Goal: Task Accomplishment & Management: Manage account settings

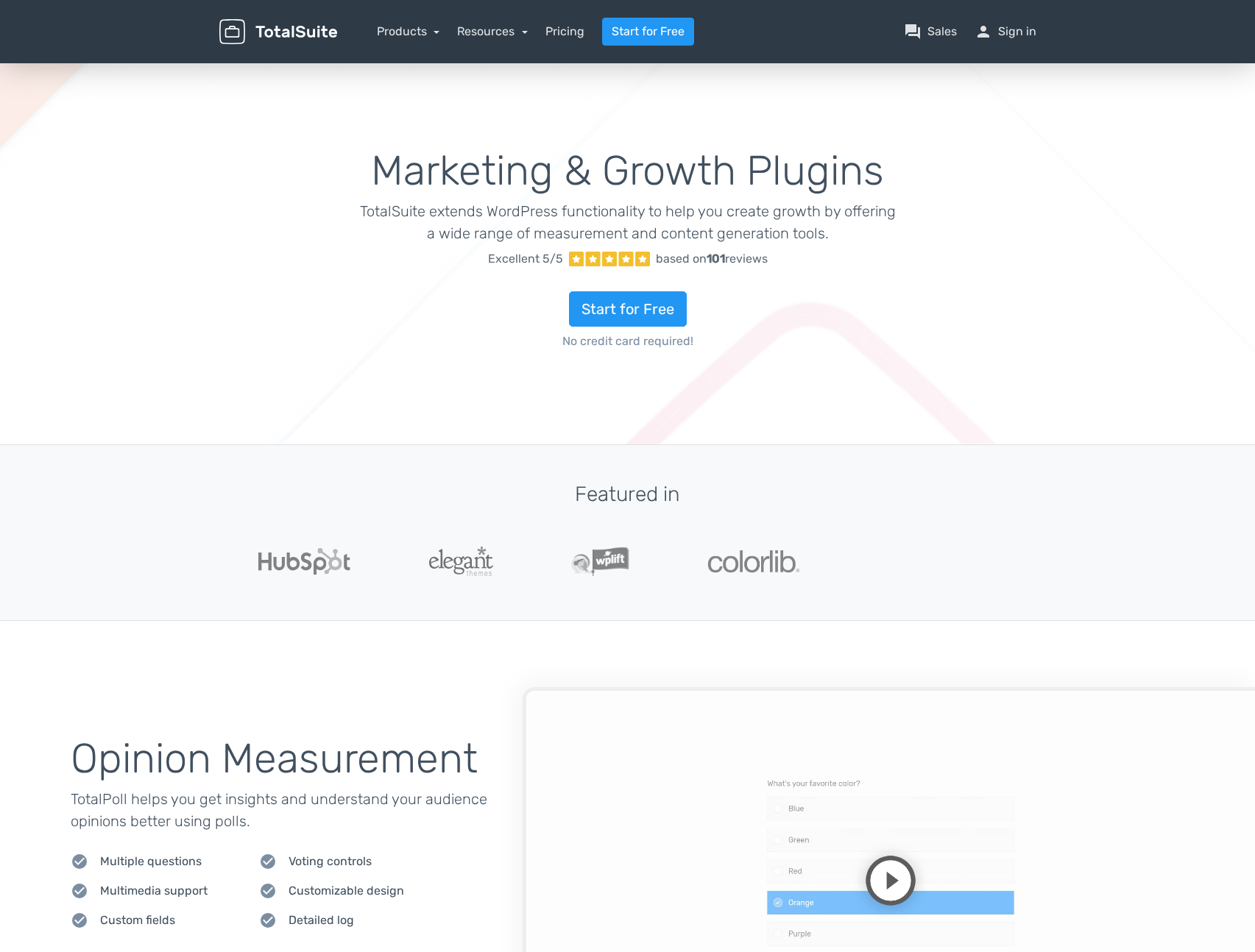
click at [1016, 33] on link "person Sign in" at bounding box center [1005, 32] width 62 height 18
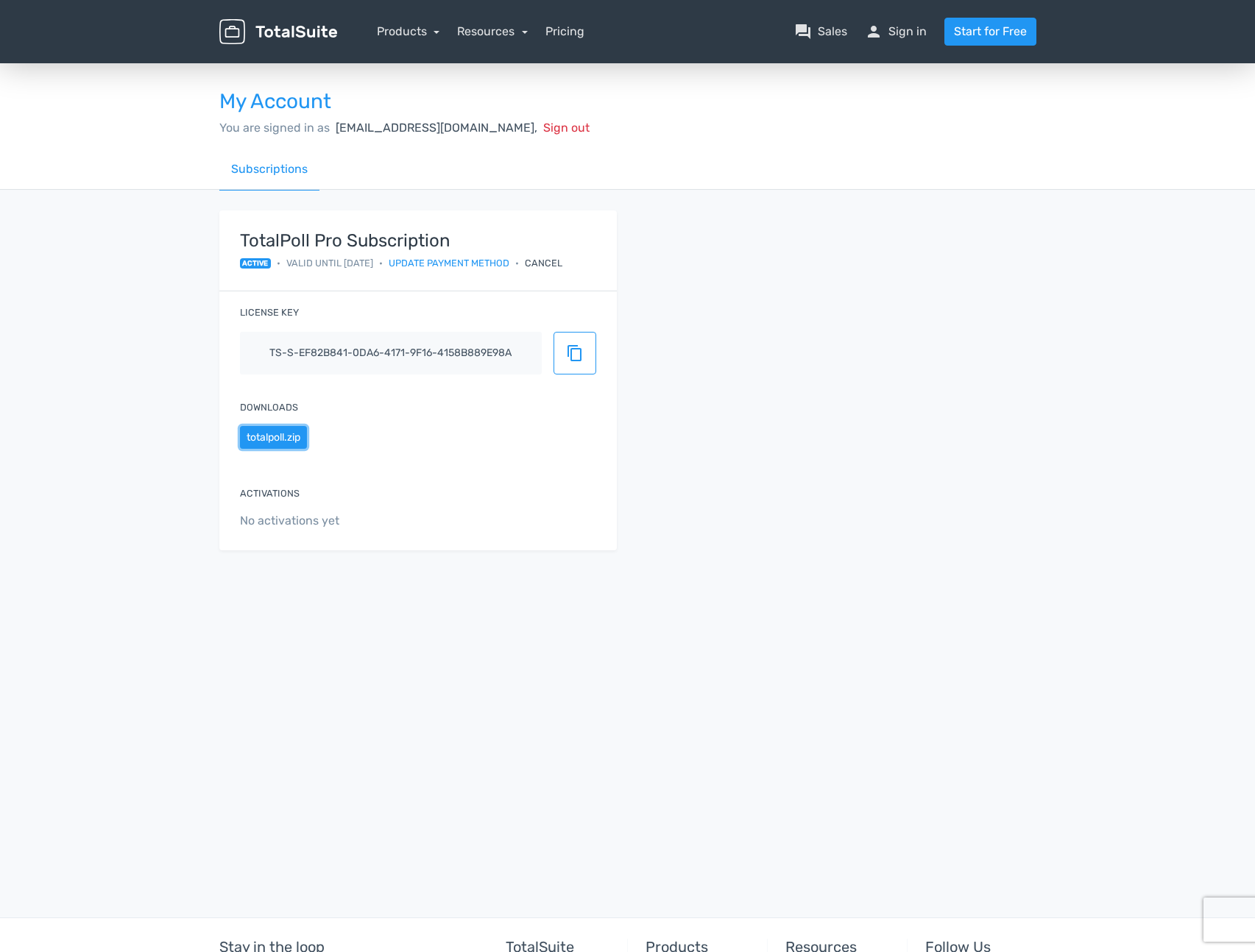
click at [270, 437] on button "totalpoll.zip" at bounding box center [274, 438] width 67 height 23
click at [773, 403] on div "TotalPoll Pro Subscription active • Valid until 2/21/2026 • Update payment meth…" at bounding box center [628, 389] width 839 height 358
drag, startPoint x: 332, startPoint y: 128, endPoint x: 470, endPoint y: 124, distance: 138.1
click at [472, 126] on div "You are signed in as pss-sds-sdod@sony.com, Sign out" at bounding box center [627, 128] width 817 height 18
click at [675, 141] on div "My Account You are signed in as pss-sds-sdod@sony.com, Sign out" at bounding box center [628, 105] width 839 height 88
